Goal: Navigation & Orientation: Understand site structure

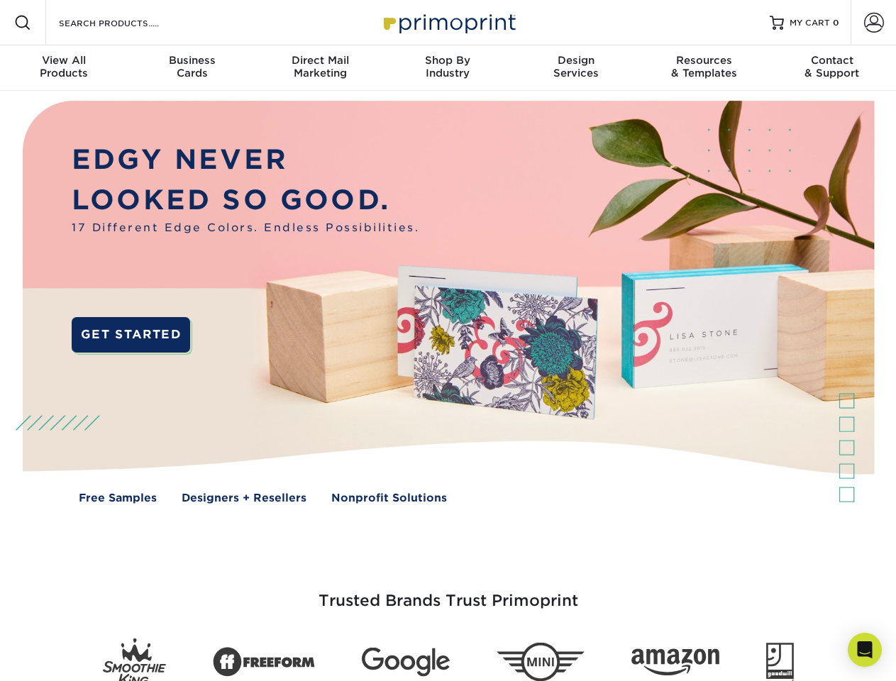
click at [447, 340] on img at bounding box center [447, 312] width 886 height 443
click at [23, 23] on span at bounding box center [22, 22] width 17 height 17
click at [873, 23] on span at bounding box center [874, 23] width 20 height 20
click at [64, 68] on div "View All Products" at bounding box center [64, 67] width 128 height 26
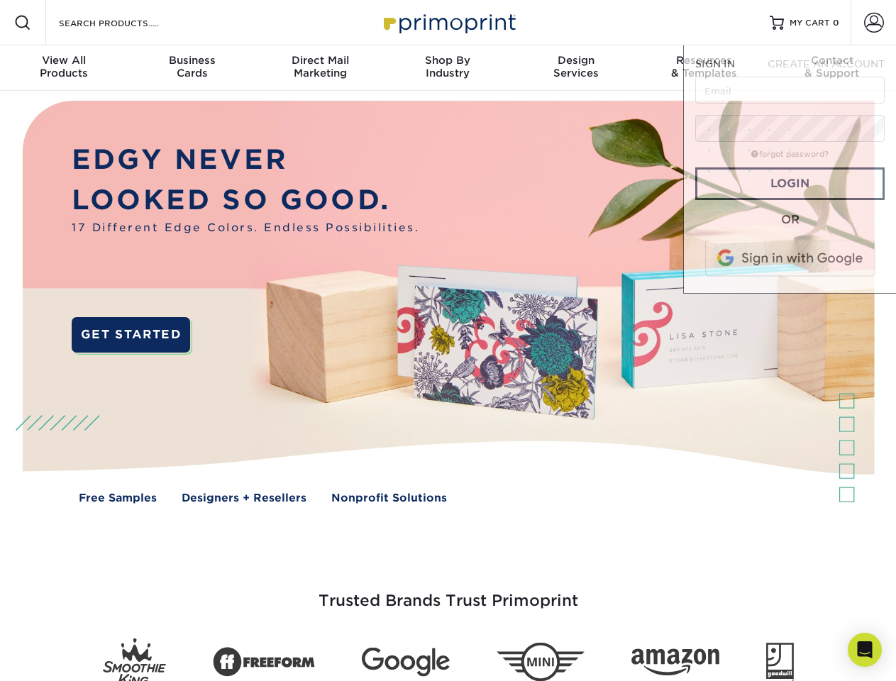
click at [191, 68] on div "Business Cards" at bounding box center [192, 67] width 128 height 26
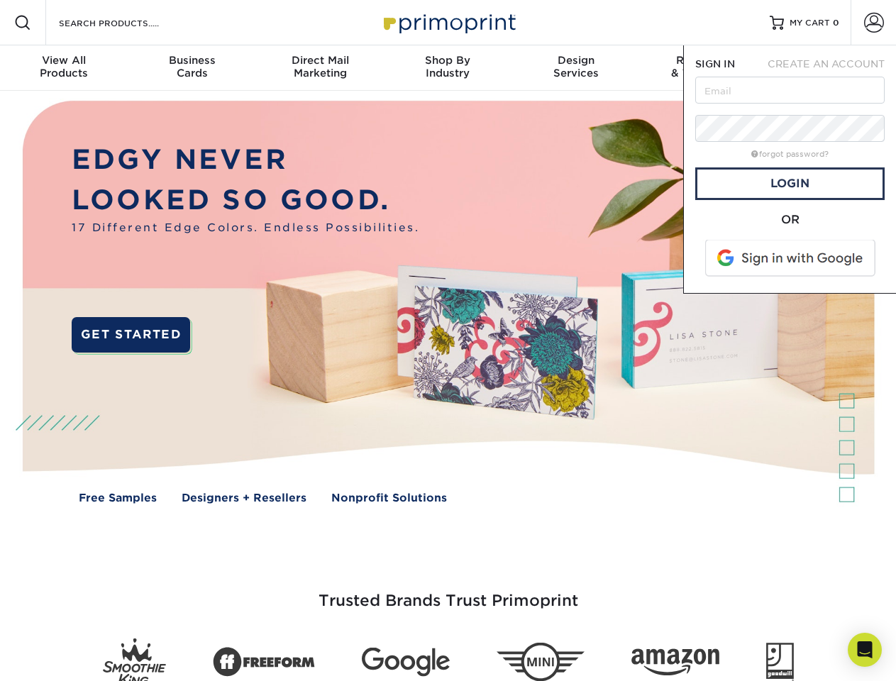
click at [320, 68] on div "Direct Mail Marketing" at bounding box center [320, 67] width 128 height 26
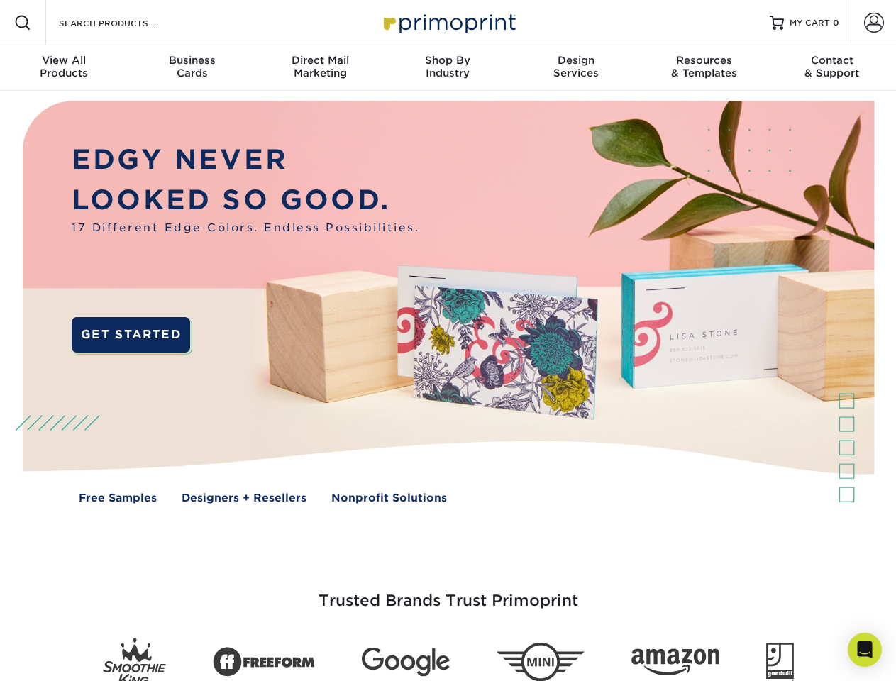
click at [447, 68] on div "Shop By Industry" at bounding box center [448, 67] width 128 height 26
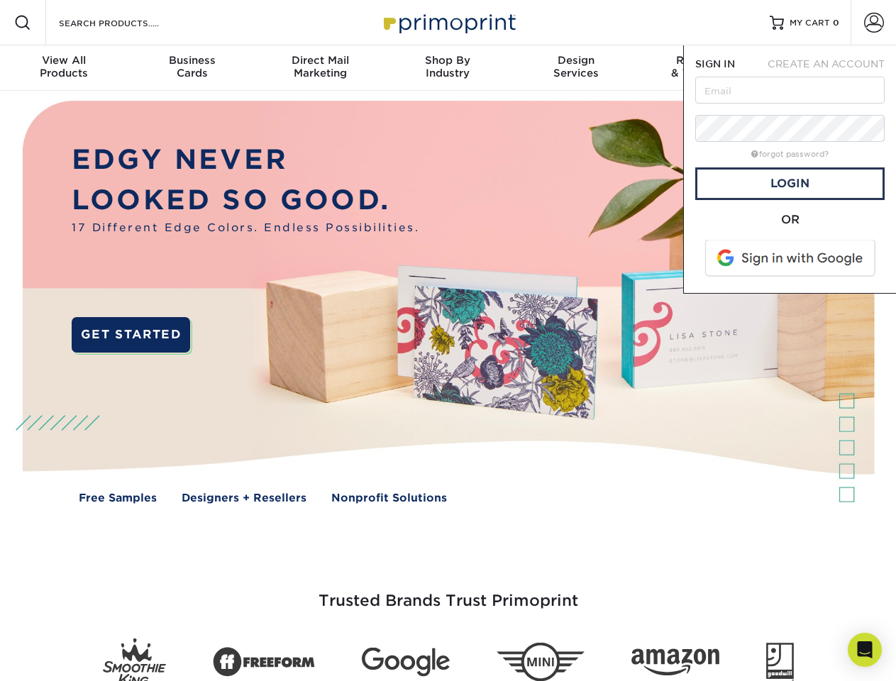
click at [576, 68] on div "Design Services" at bounding box center [576, 67] width 128 height 26
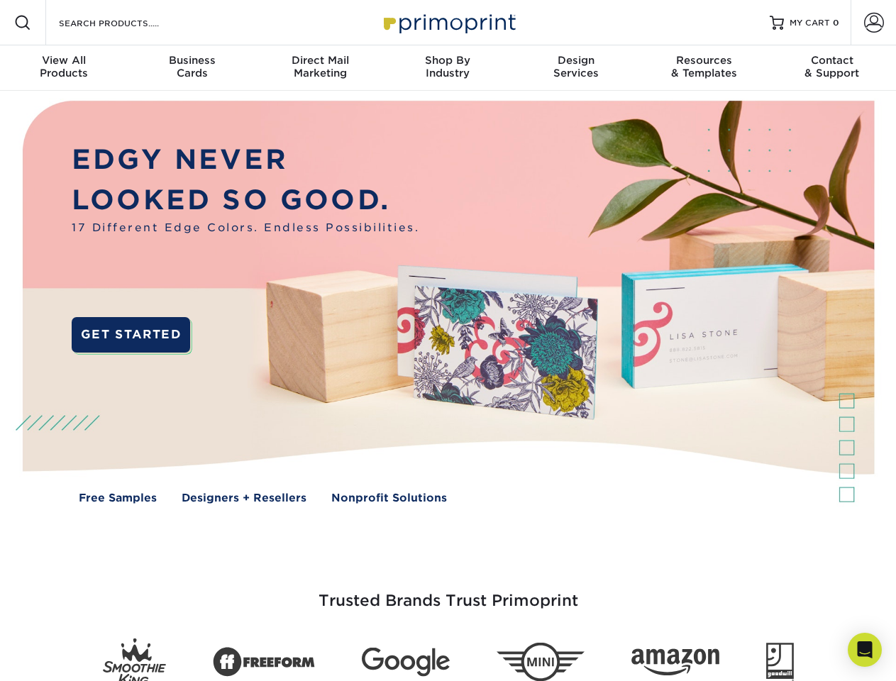
click at [703, 68] on span "SIGN IN" at bounding box center [715, 63] width 40 height 11
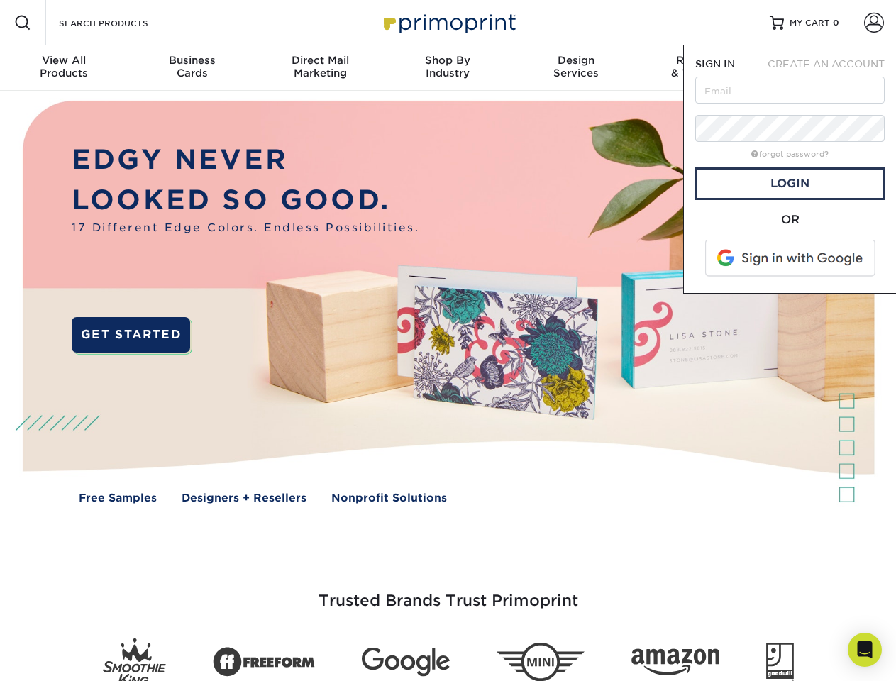
click at [832, 68] on div "Contact & Support" at bounding box center [832, 67] width 128 height 26
